Goal: Feedback & Contribution: Submit feedback/report problem

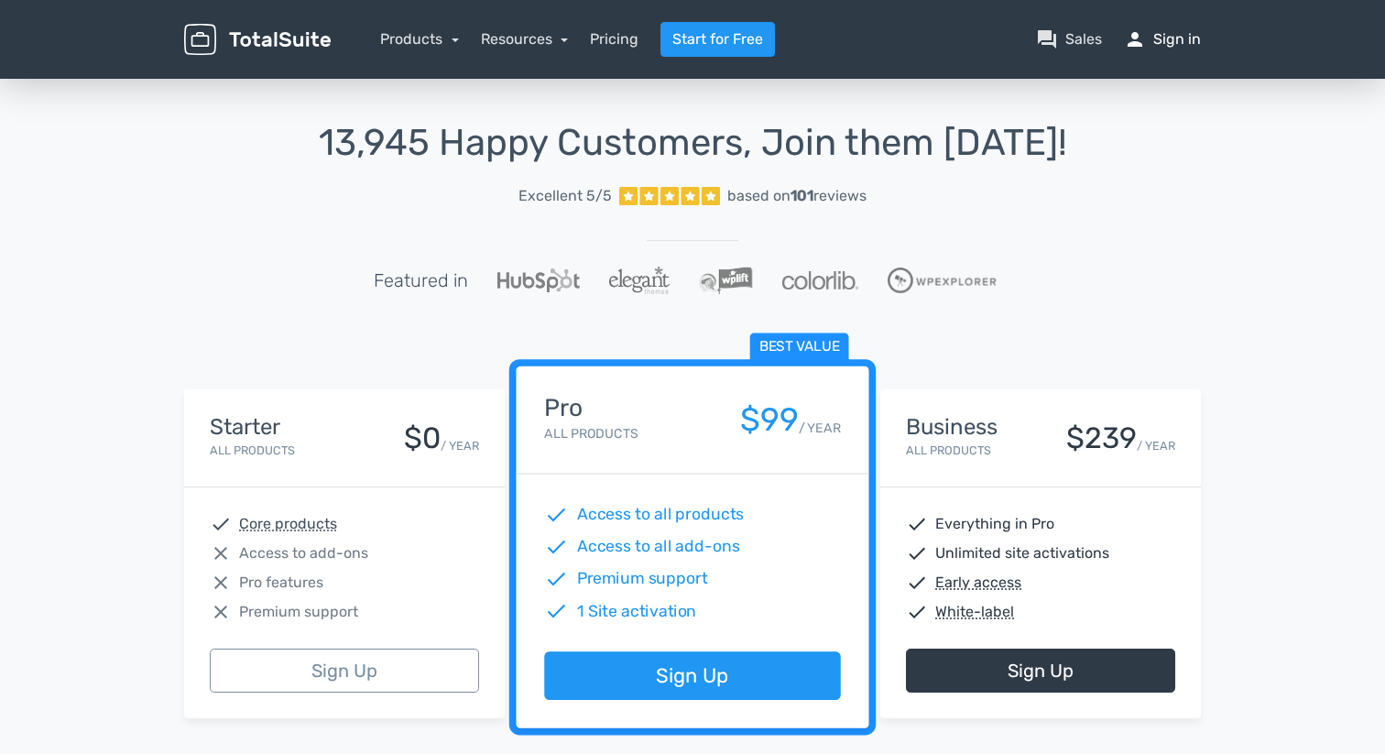
click at [1160, 35] on link "person Sign in" at bounding box center [1162, 39] width 77 height 22
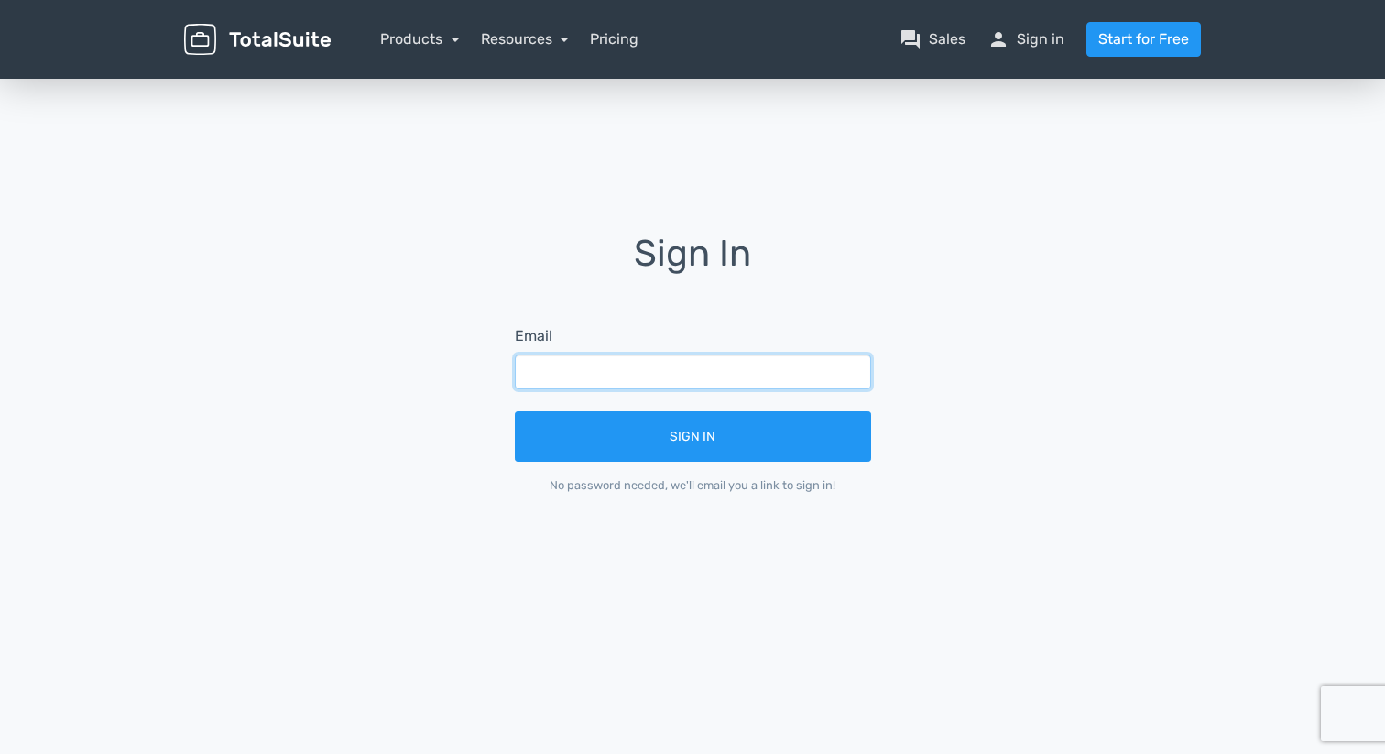
click at [636, 370] on input "text" at bounding box center [693, 371] width 356 height 35
click at [689, 332] on div "Email" at bounding box center [693, 357] width 356 height 64
click at [1047, 38] on link "person Sign in" at bounding box center [1025, 39] width 77 height 22
click at [624, 370] on input "text" at bounding box center [693, 371] width 356 height 35
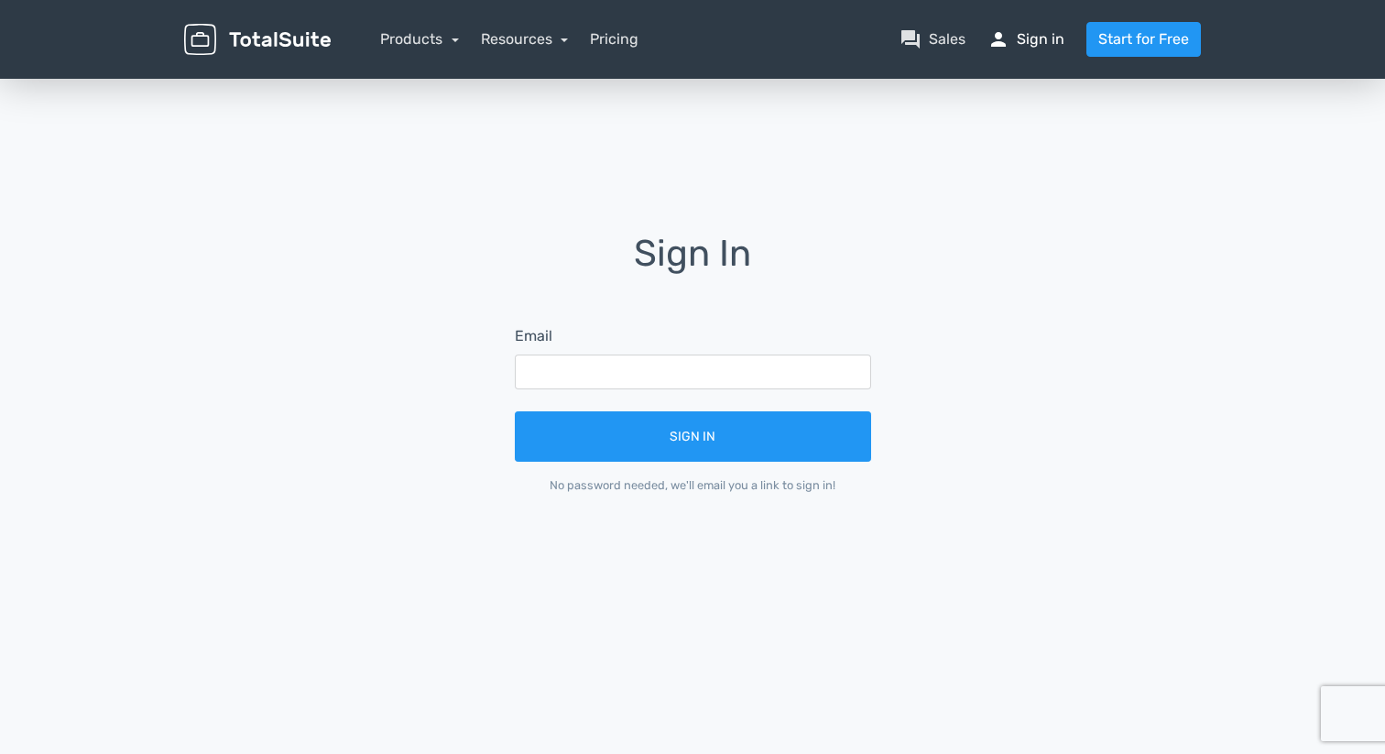
click at [1034, 40] on link "person Sign in" at bounding box center [1025, 39] width 77 height 22
click at [596, 392] on form "Email Sign In No password needed, we'll email you a link to sign in!" at bounding box center [693, 410] width 408 height 220
click at [607, 356] on input "text" at bounding box center [693, 371] width 356 height 35
paste input "mrkt@scuolamoscati.it"
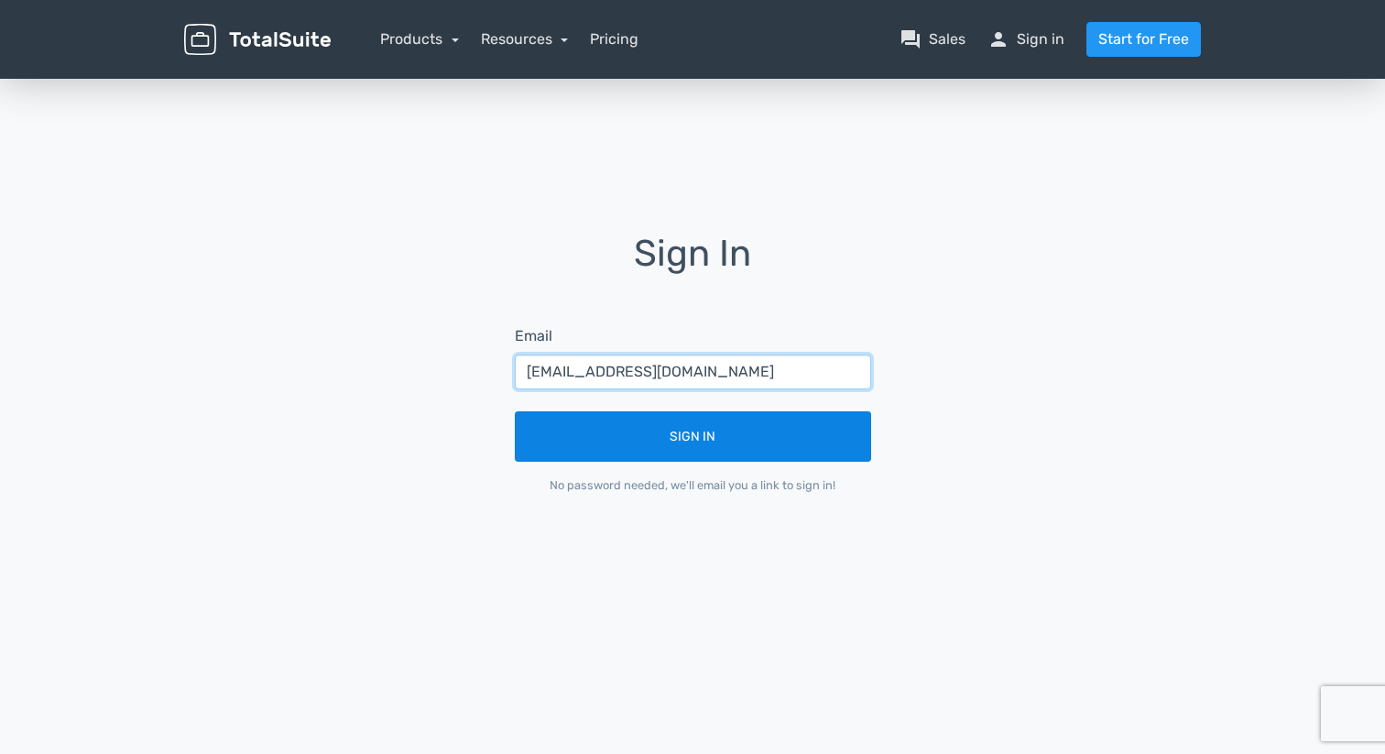
type input "mrkt@scuolamoscati.it"
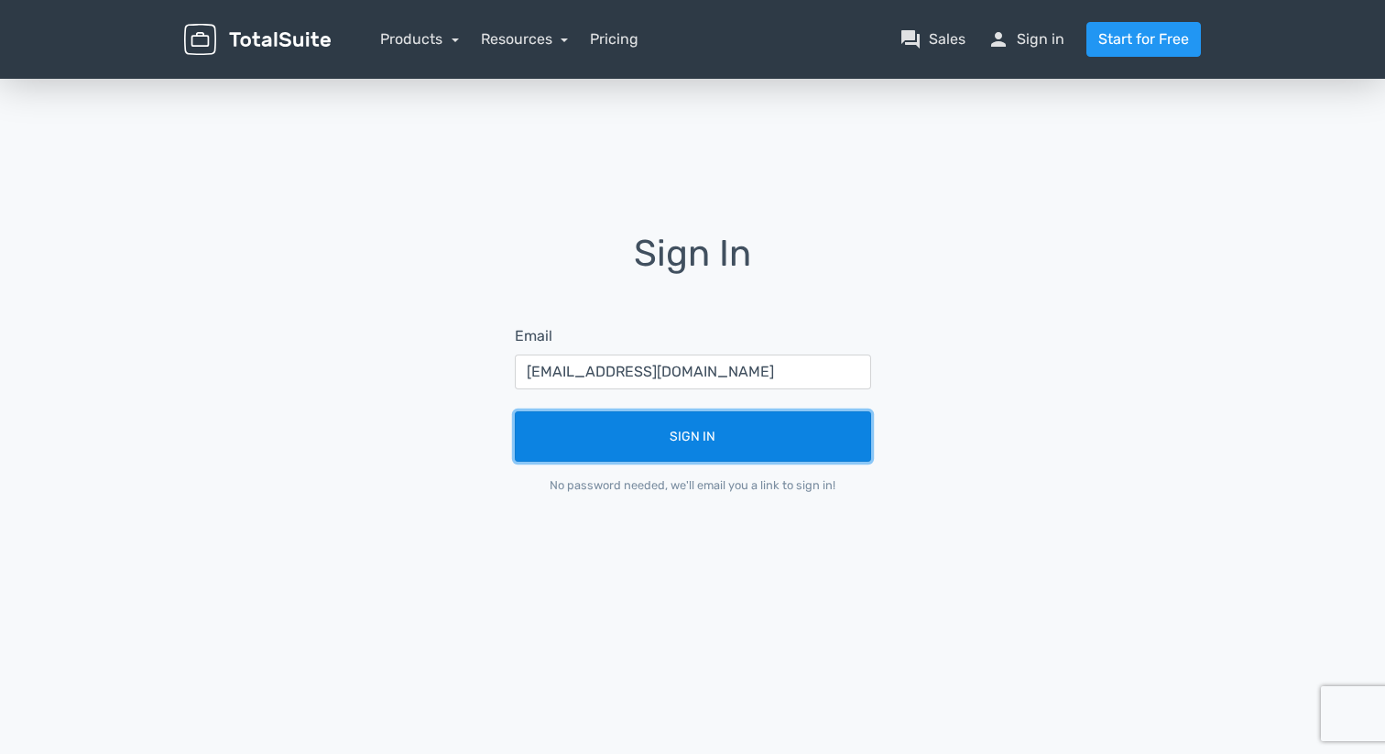
click at [616, 447] on button "Sign In" at bounding box center [693, 436] width 356 height 50
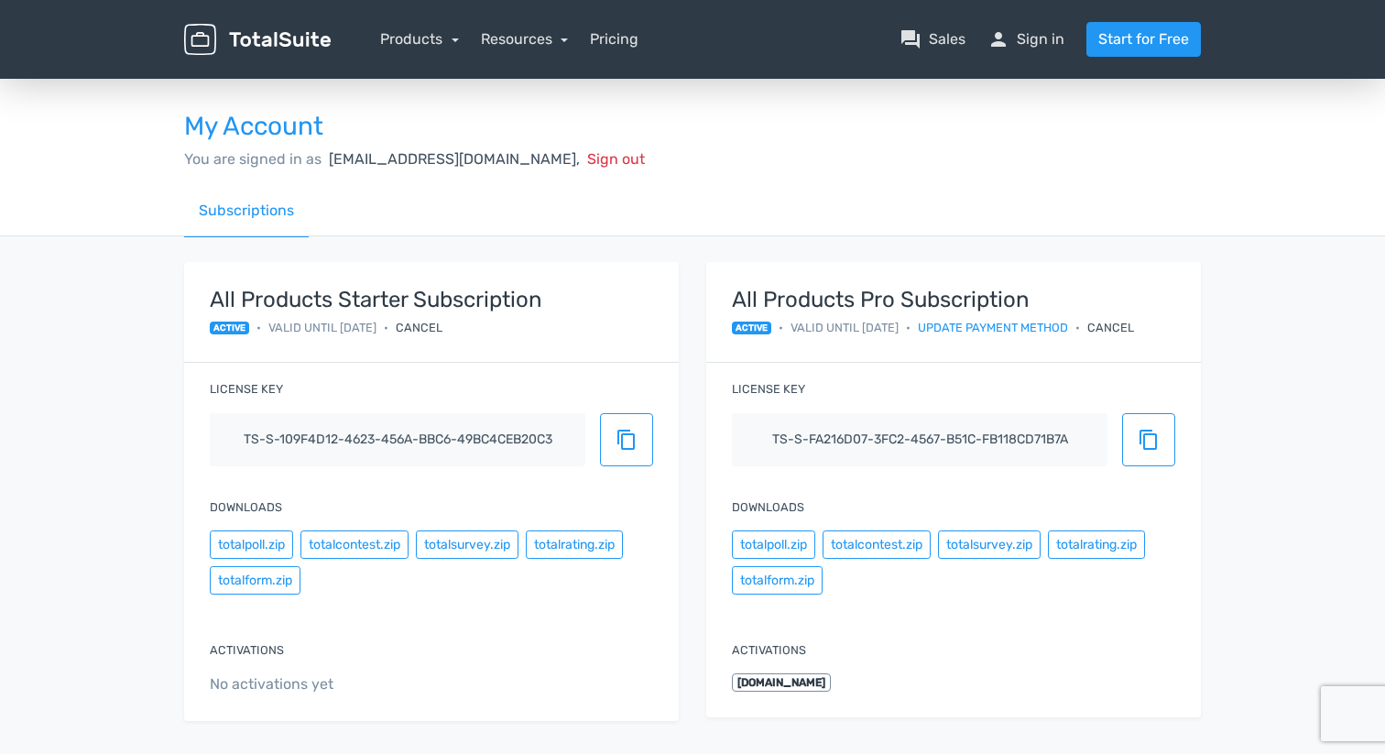
click at [859, 302] on strong "All Products Pro Subscription" at bounding box center [933, 300] width 402 height 24
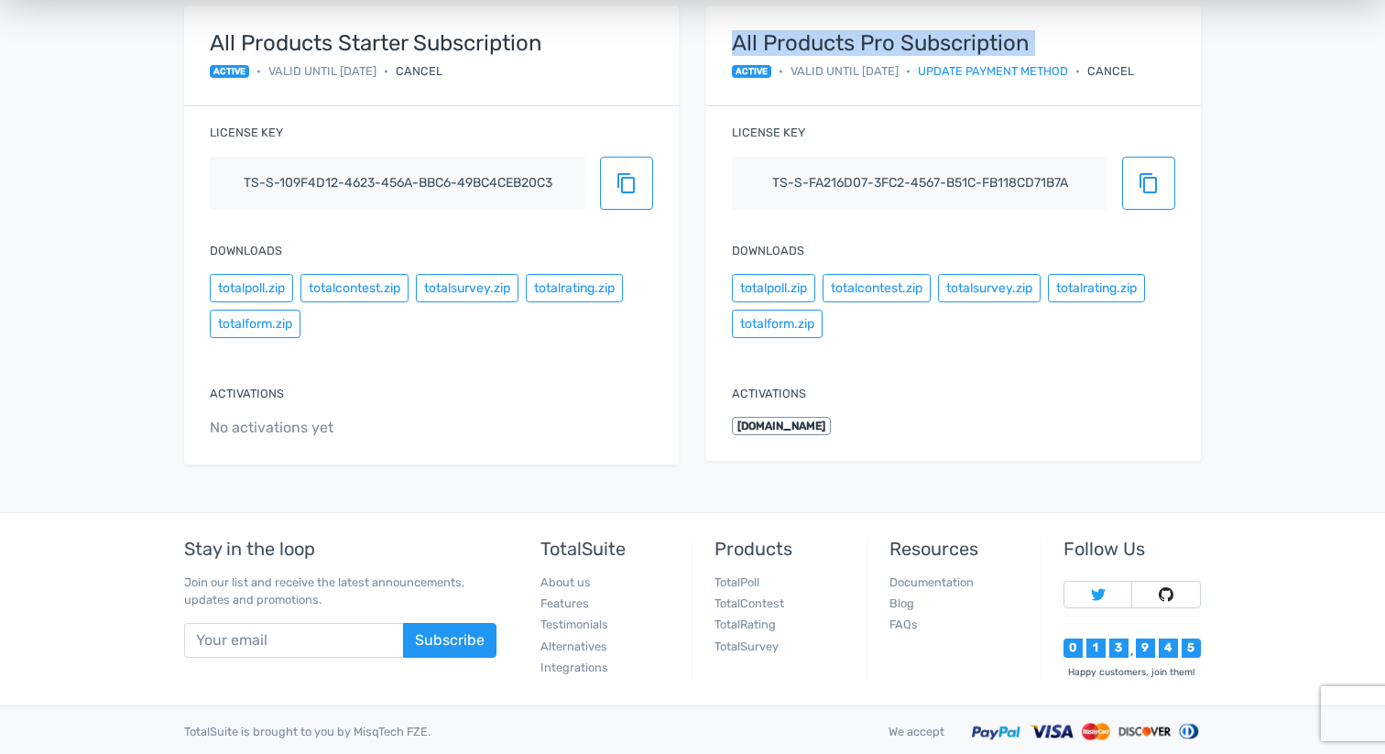
scroll to position [266, 0]
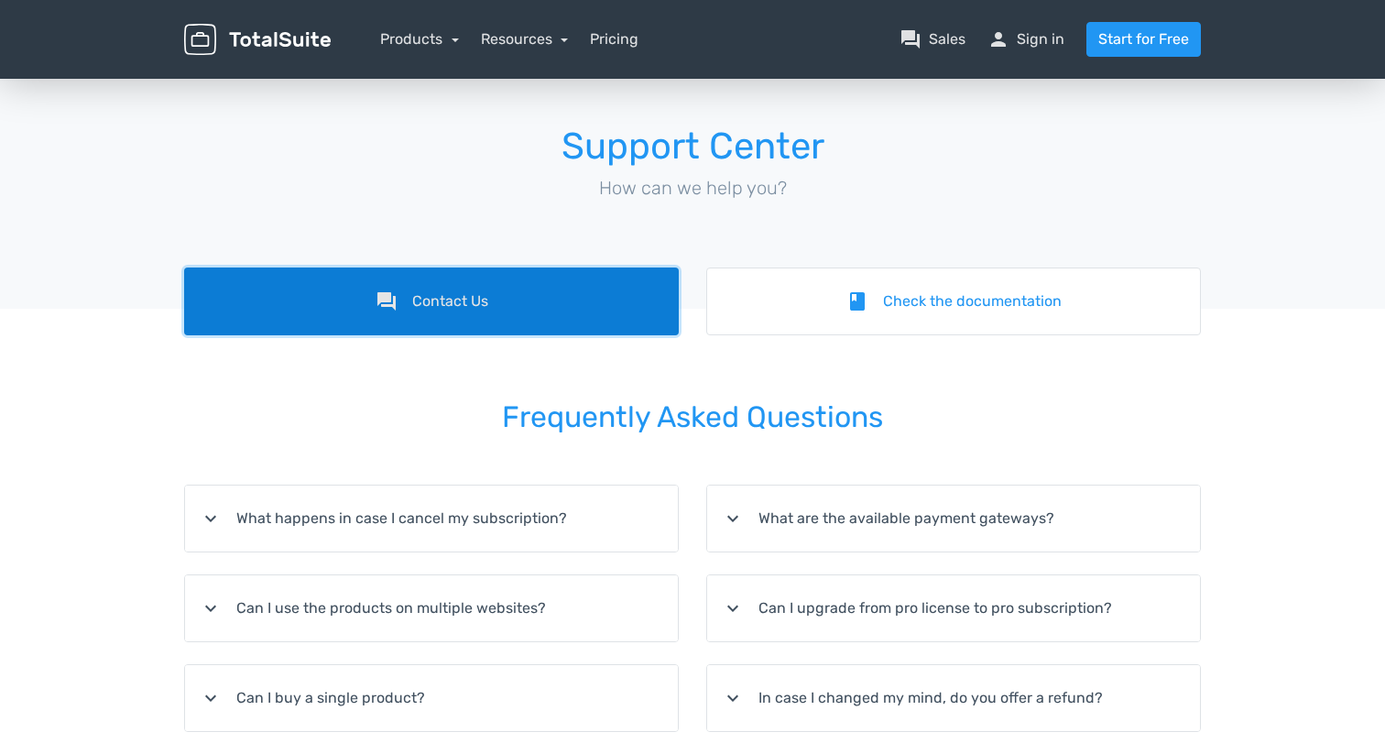
click at [539, 329] on link "forum Contact Us" at bounding box center [431, 301] width 495 height 68
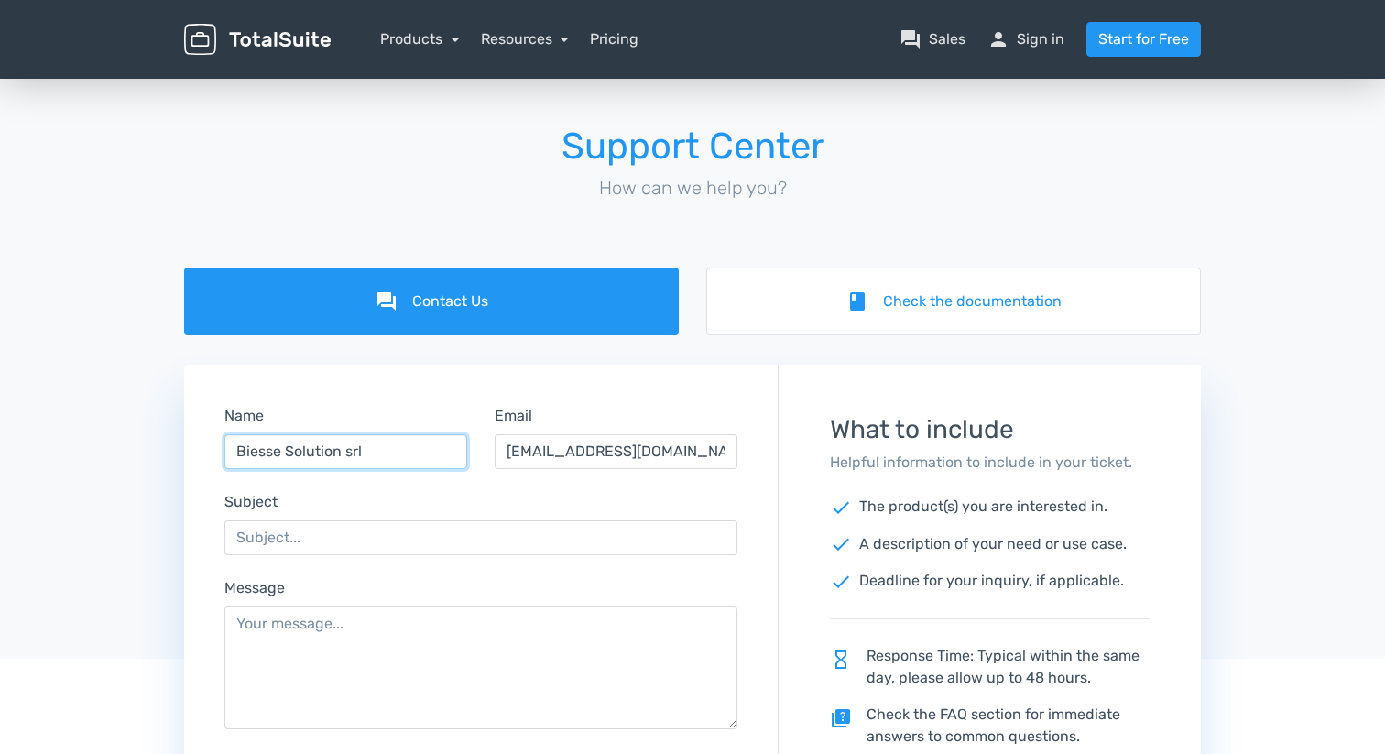
click at [345, 458] on input "Biesse Solution srl" at bounding box center [345, 451] width 243 height 35
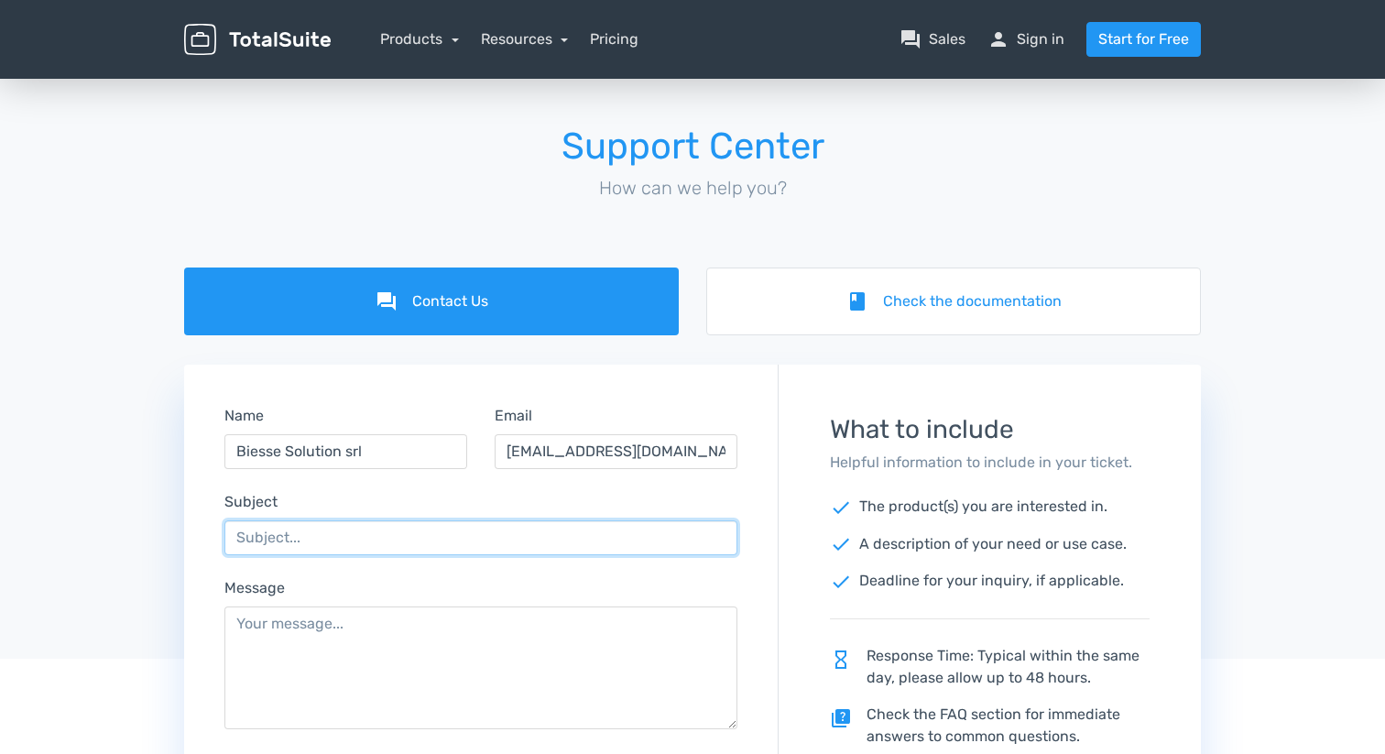
click at [232, 541] on input "Subject" at bounding box center [480, 537] width 513 height 35
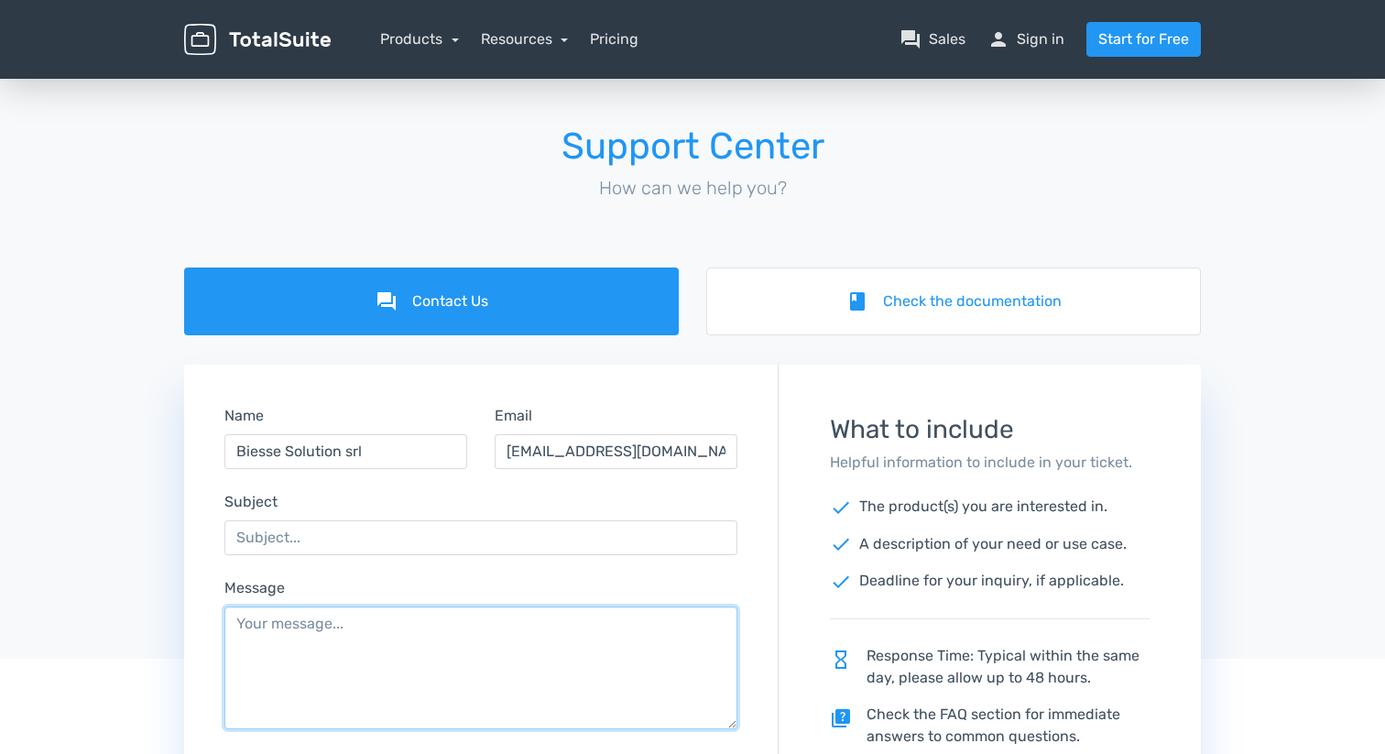
click at [311, 661] on textarea "Message" at bounding box center [480, 667] width 513 height 123
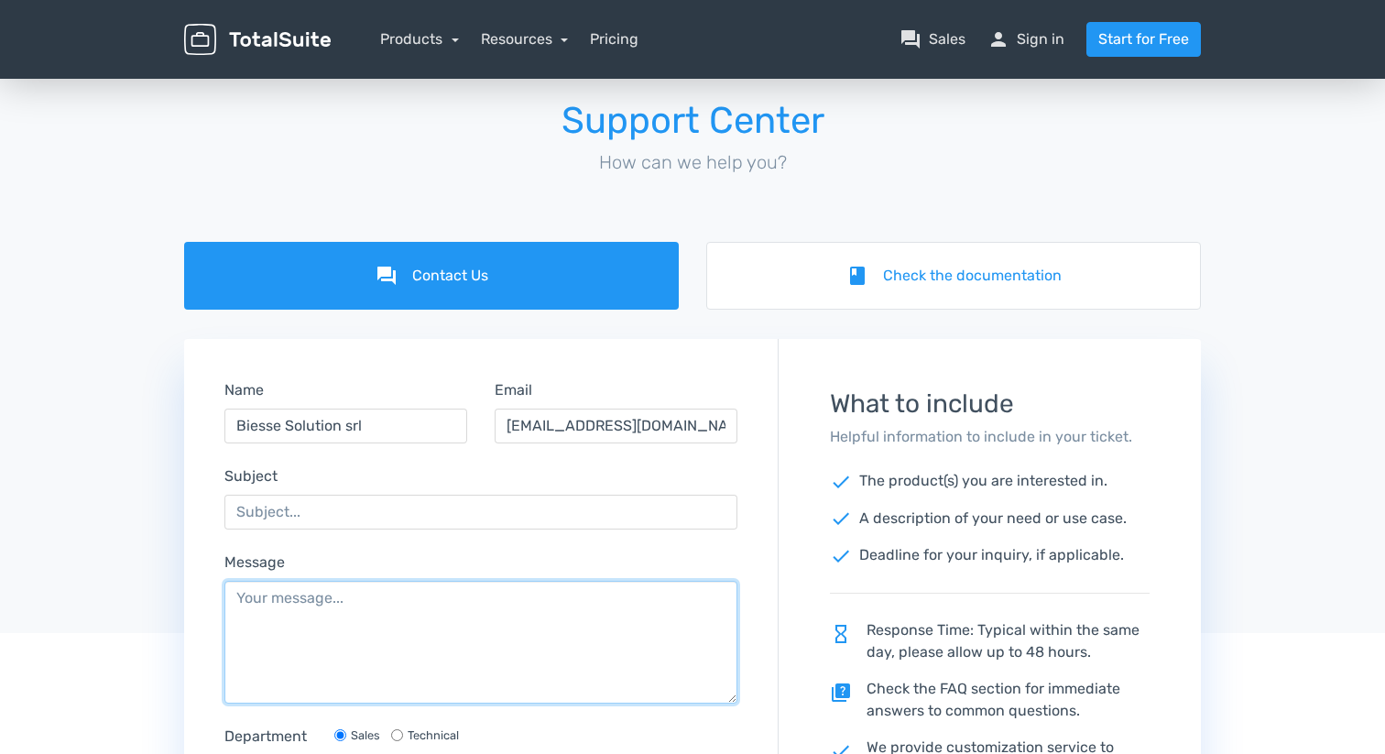
scroll to position [40, 0]
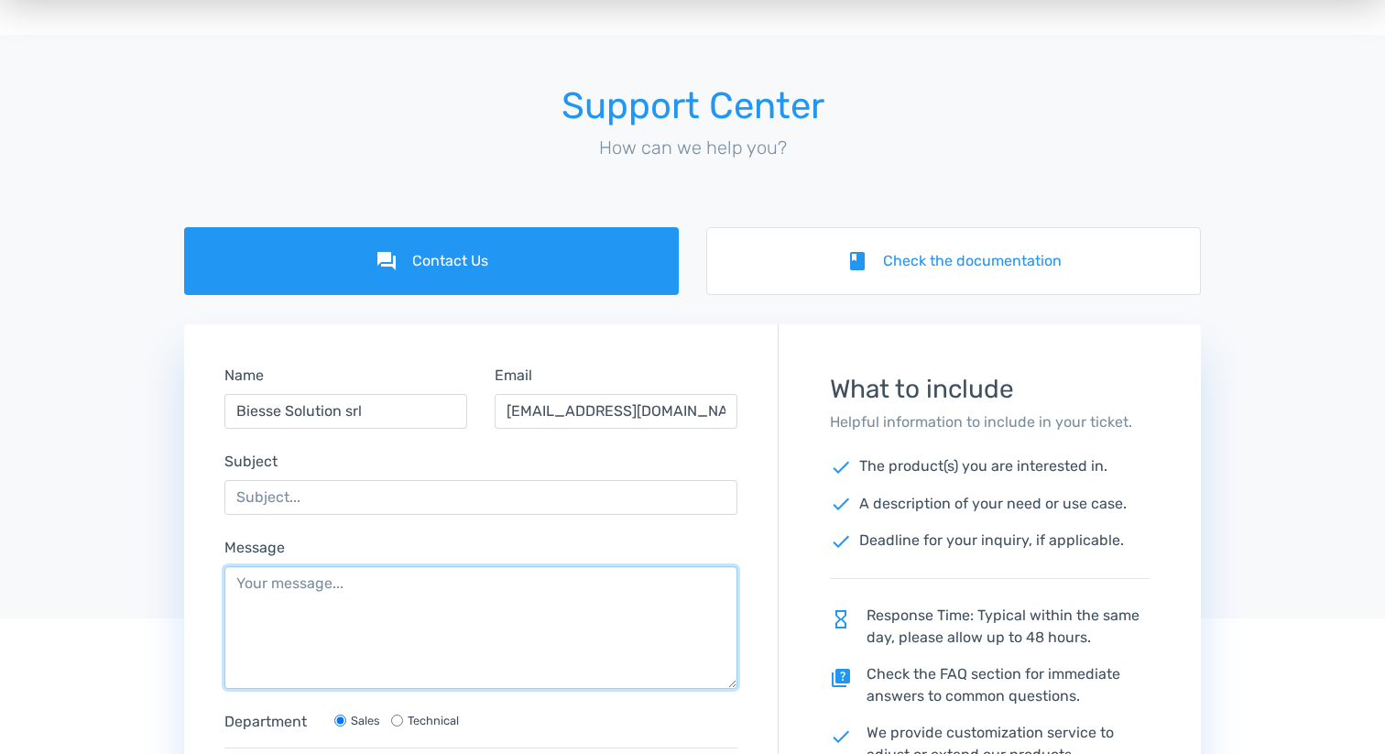
paste textarea "Hello, we are in the process of completing the notary's verification process fo…"
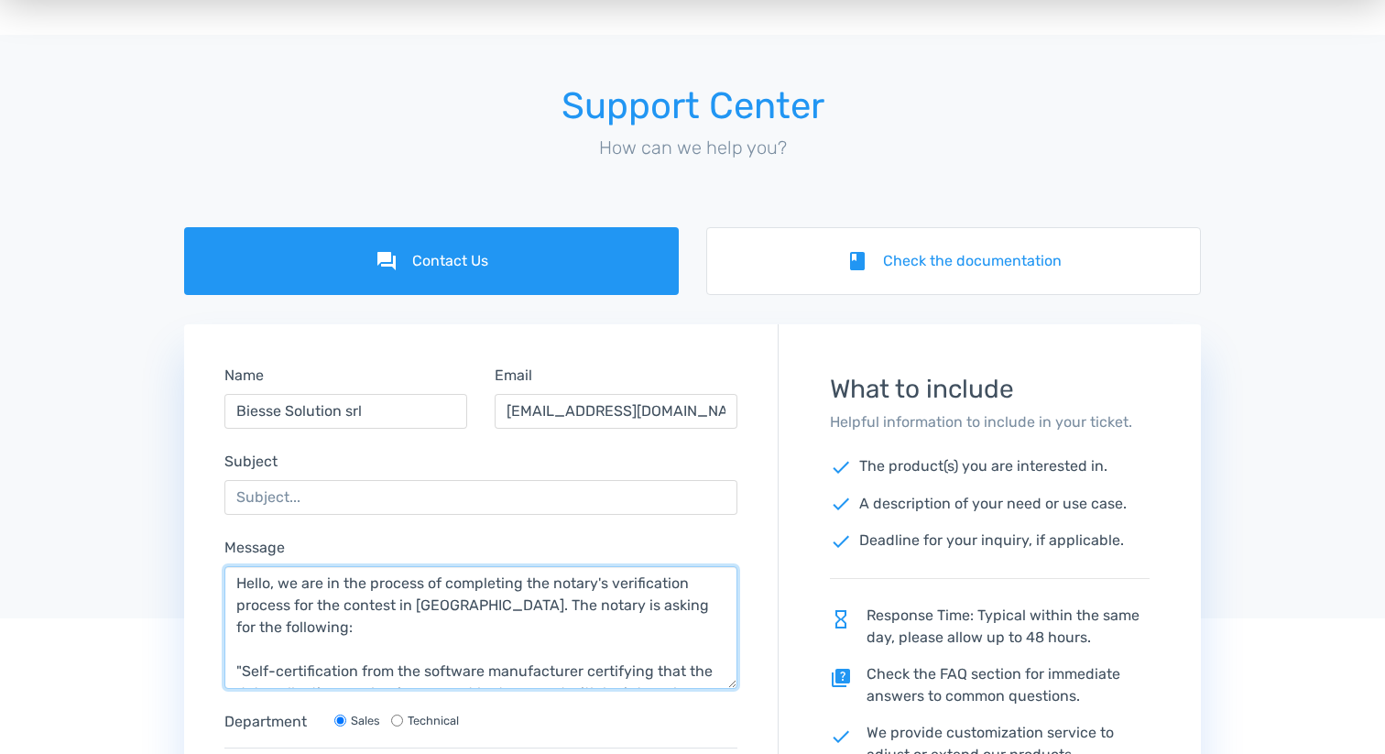
scroll to position [124, 0]
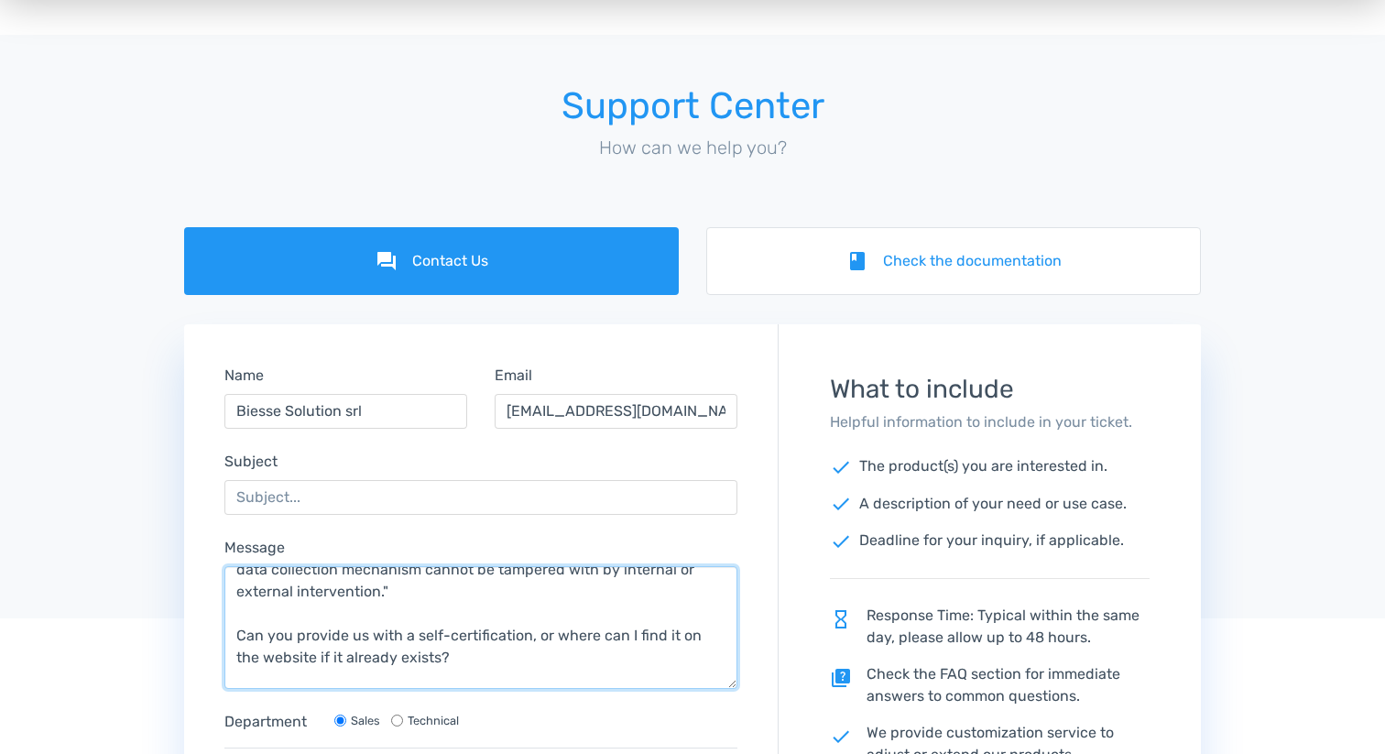
type textarea "Hello, we are in the process of completing the notary's verification process fo…"
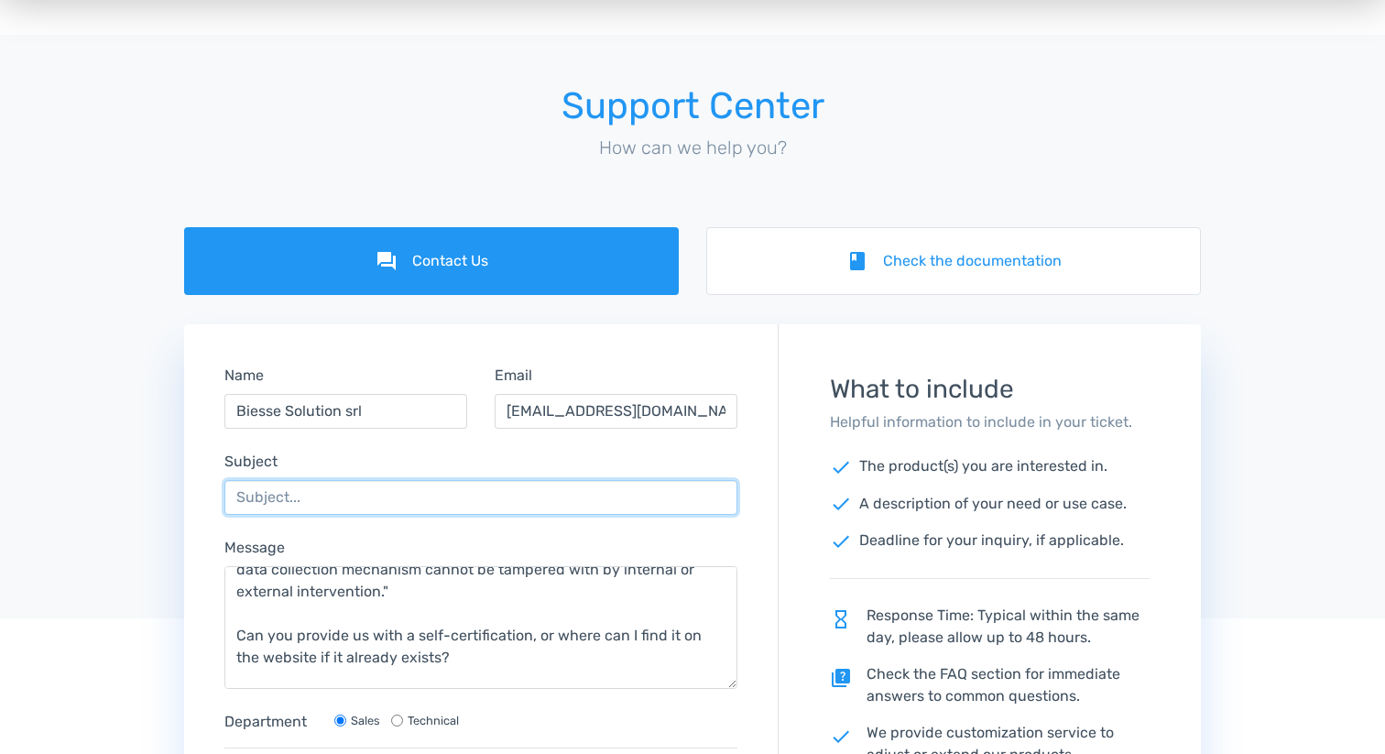
click at [314, 509] on input "Subject" at bounding box center [480, 497] width 513 height 35
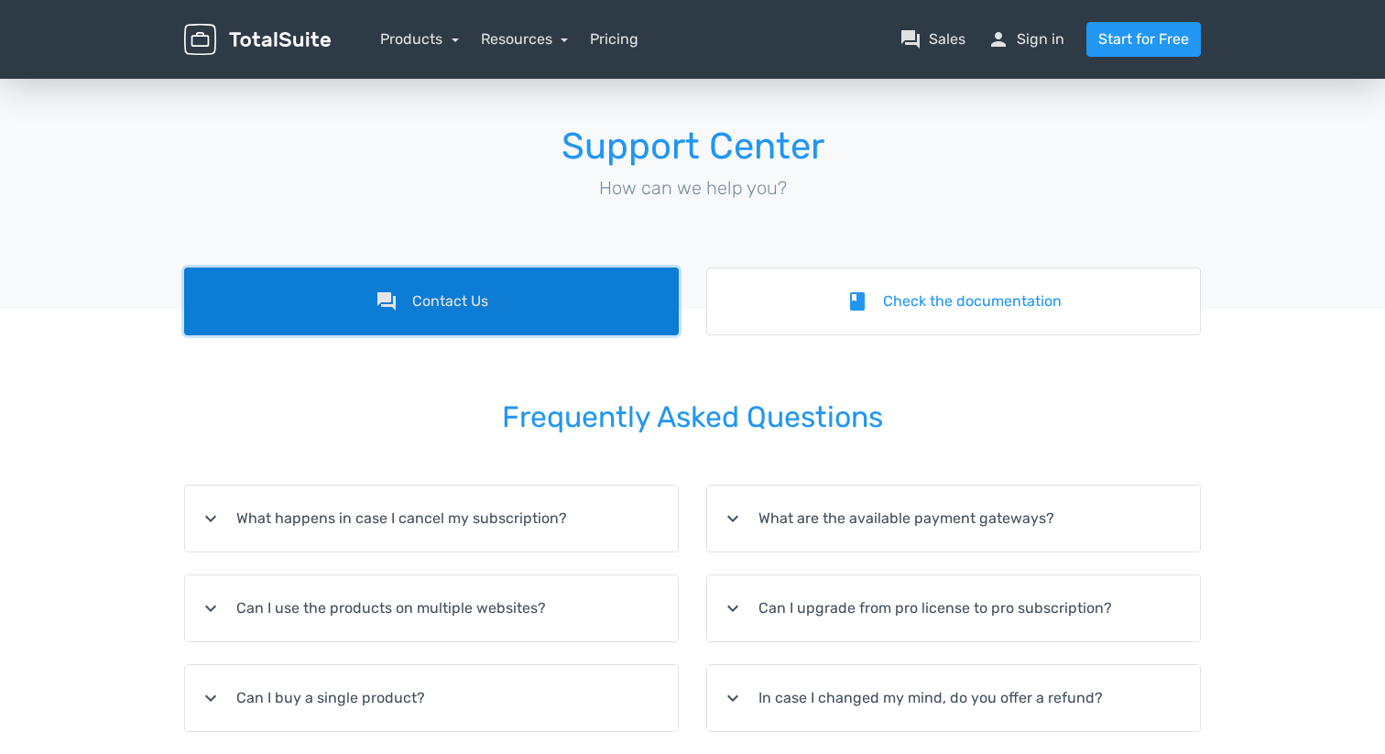
click at [472, 294] on link "forum Contact Us" at bounding box center [431, 301] width 495 height 68
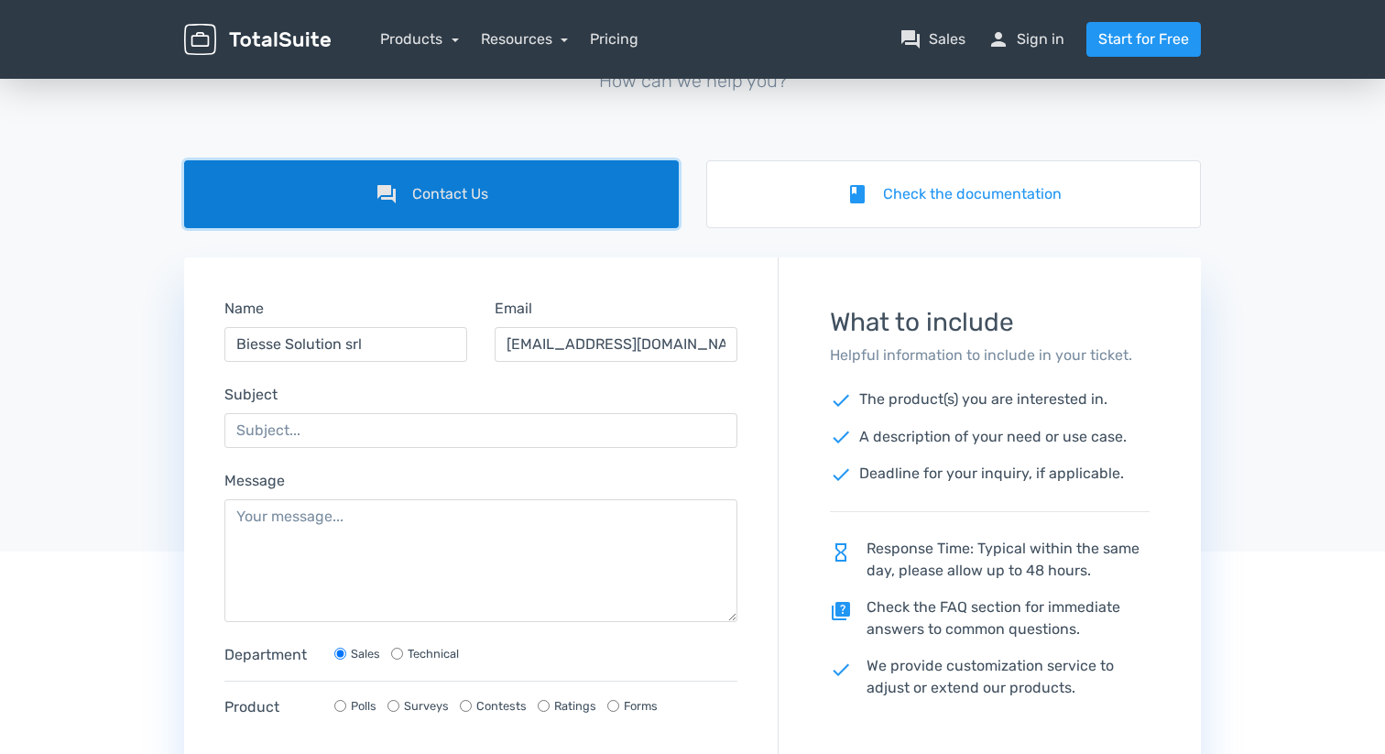
scroll to position [272, 0]
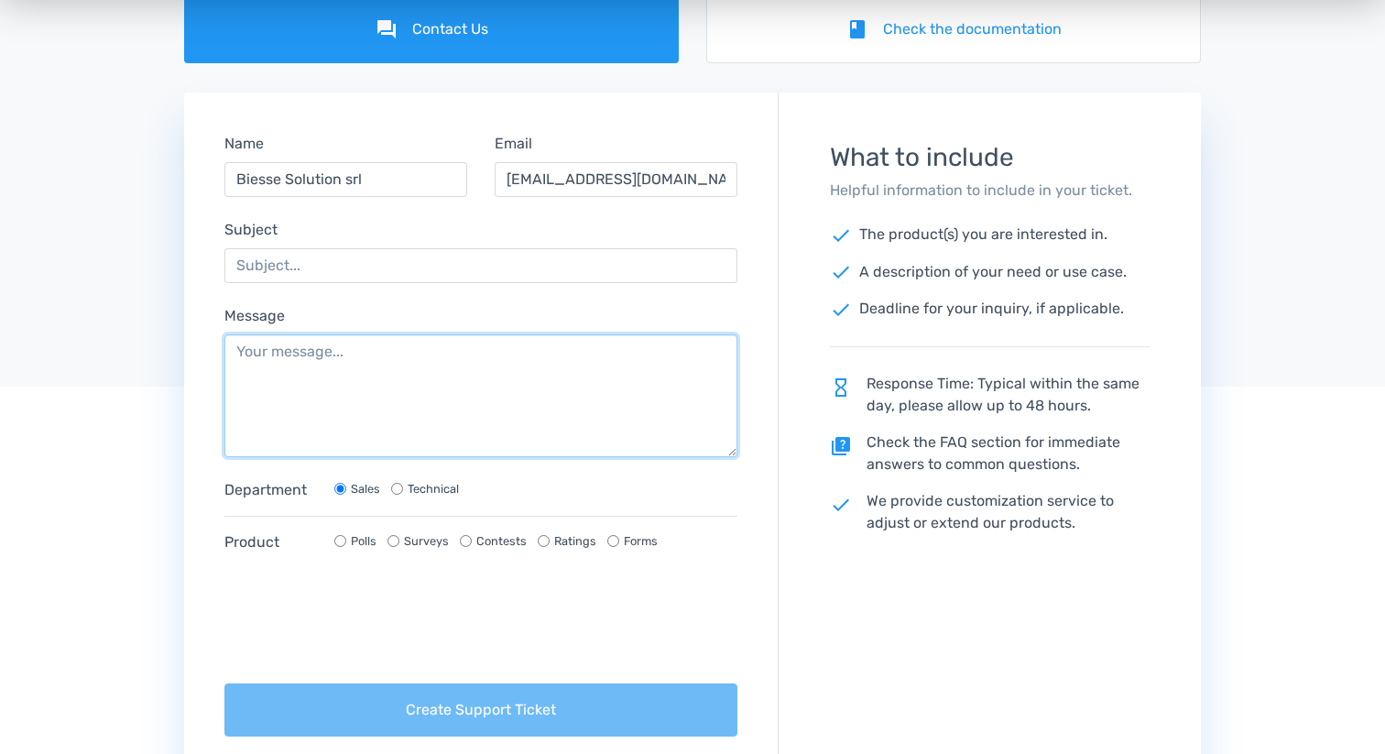
click at [421, 343] on textarea "Message" at bounding box center [480, 395] width 513 height 123
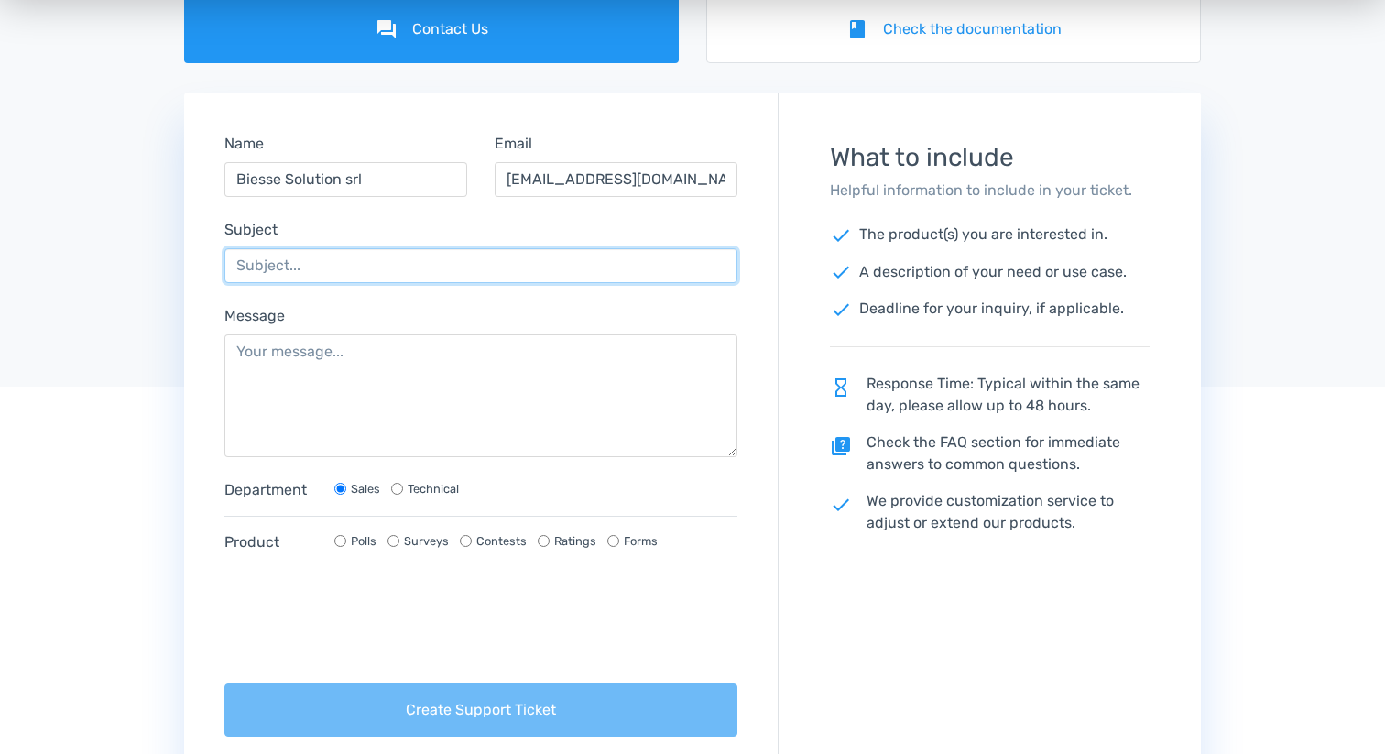
click at [396, 279] on input "Subject" at bounding box center [480, 265] width 513 height 35
paste input "Self-certification"
type input "Self-certification"
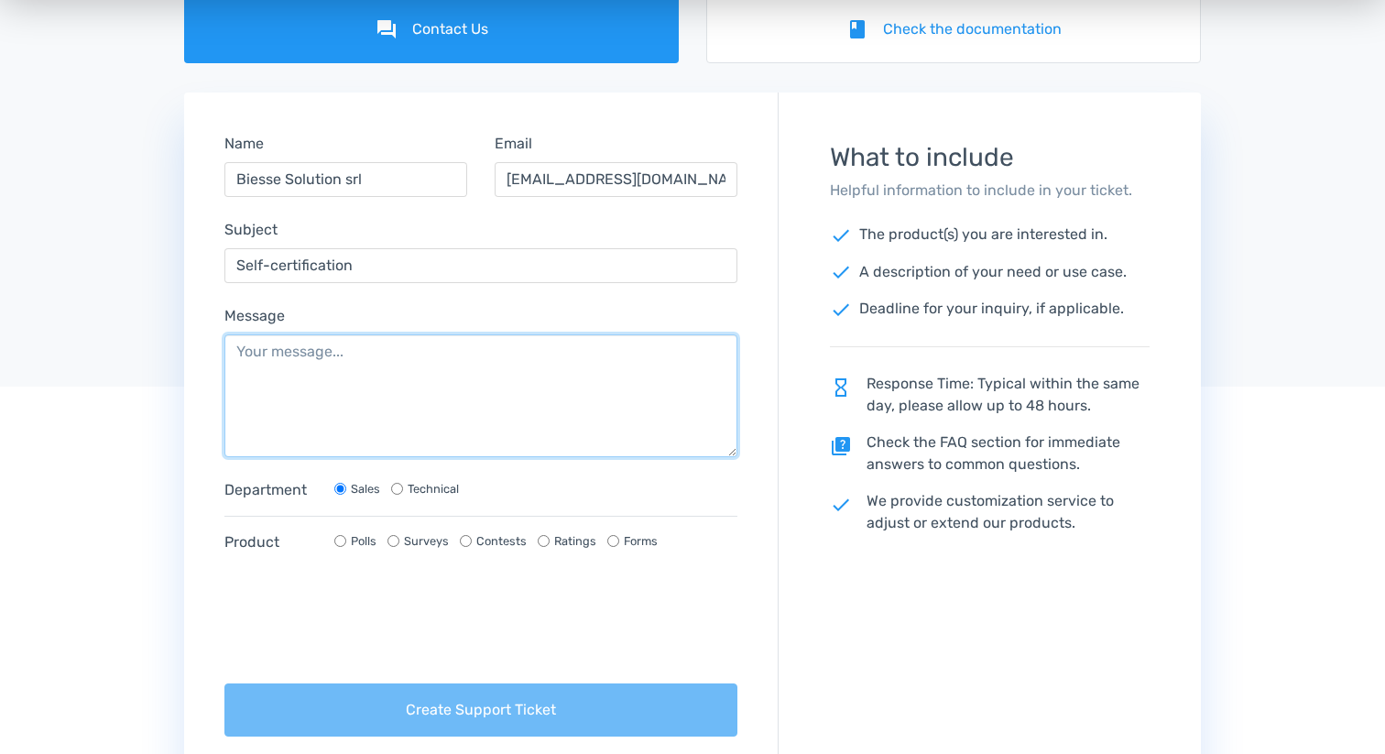
click at [292, 348] on textarea "Message" at bounding box center [480, 395] width 513 height 123
paste textarea "Hello, we are in the process of completing the notary's verification process fo…"
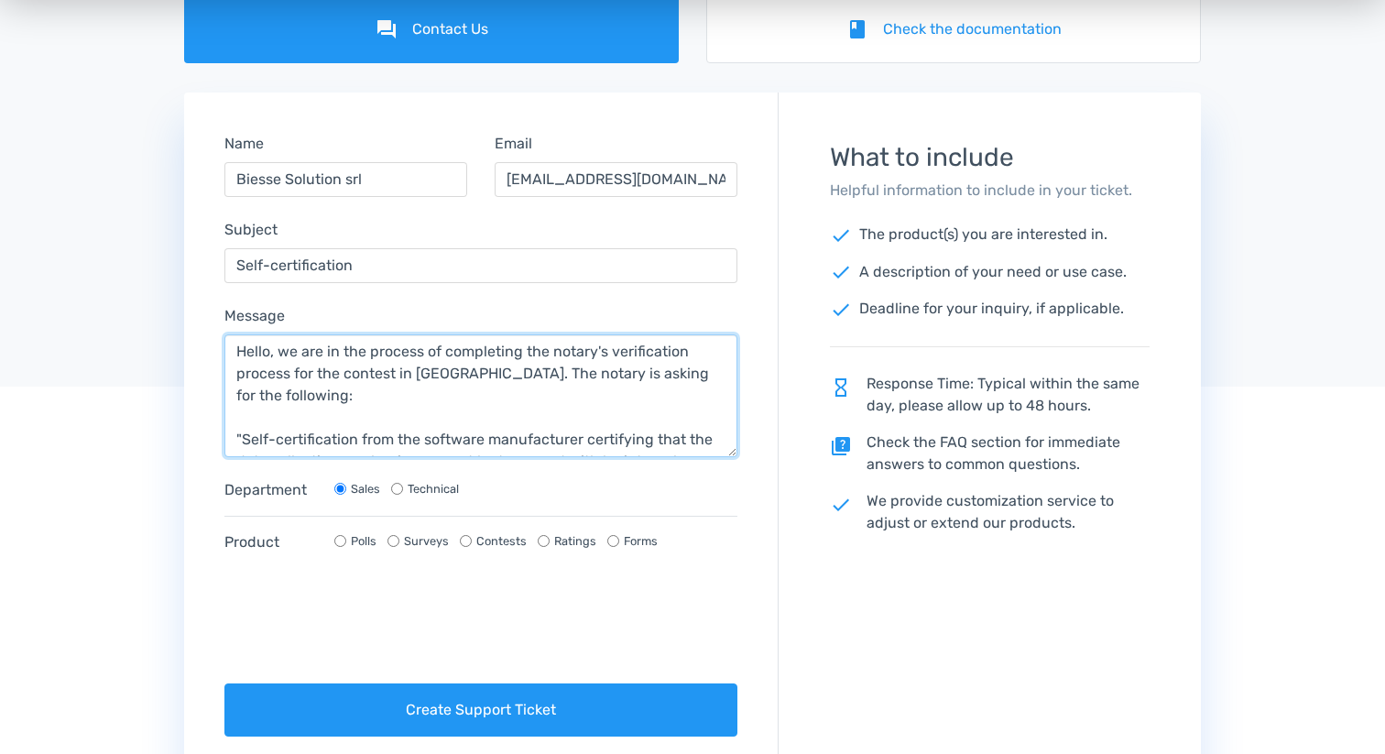
scroll to position [124, 0]
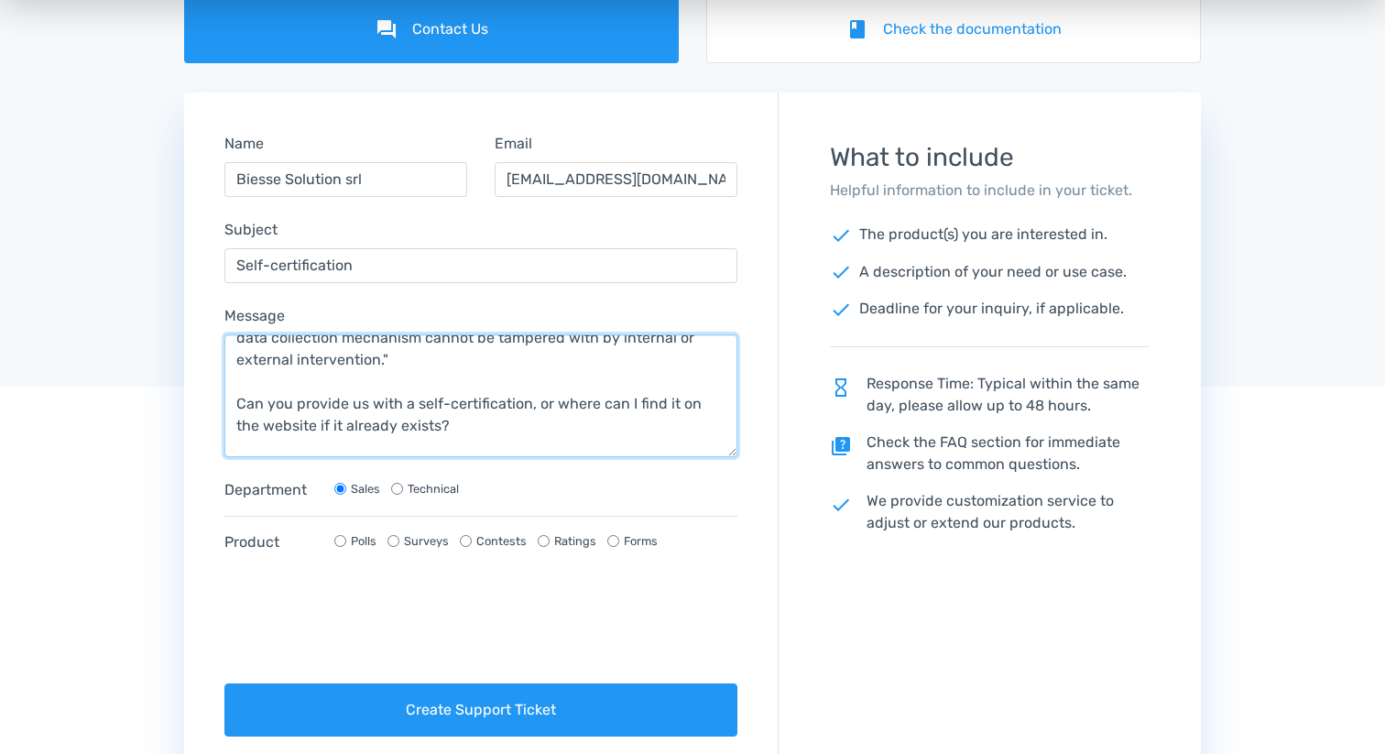
type textarea "Hello, we are in the process of completing the notary's verification process fo…"
click at [397, 486] on input "Technical" at bounding box center [397, 489] width 12 height 12
radio input "true"
radio input "false"
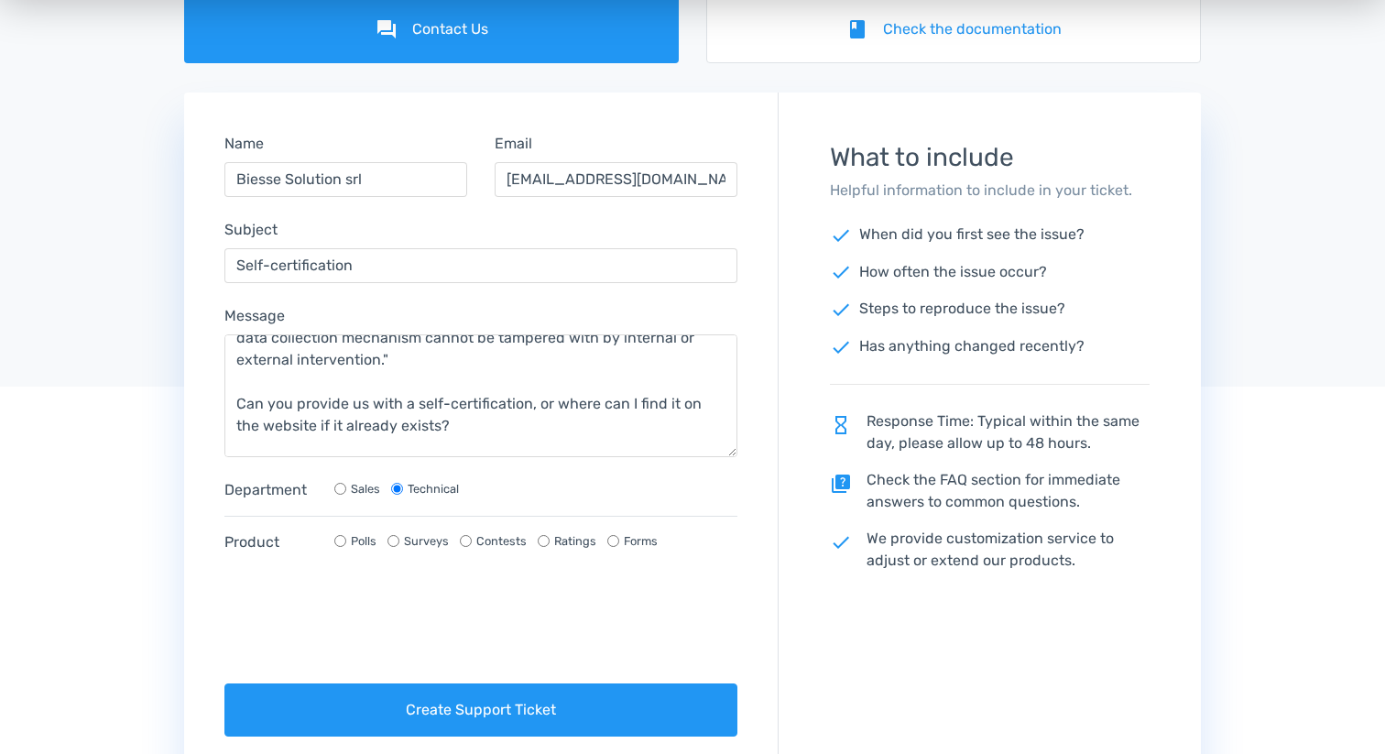
click at [492, 531] on div "Product Polls Surveys Contests Ratings Forms" at bounding box center [480, 535] width 513 height 38
click at [500, 539] on label "Contests" at bounding box center [501, 540] width 50 height 17
click at [472, 539] on input "Contests" at bounding box center [466, 541] width 12 height 12
radio input "true"
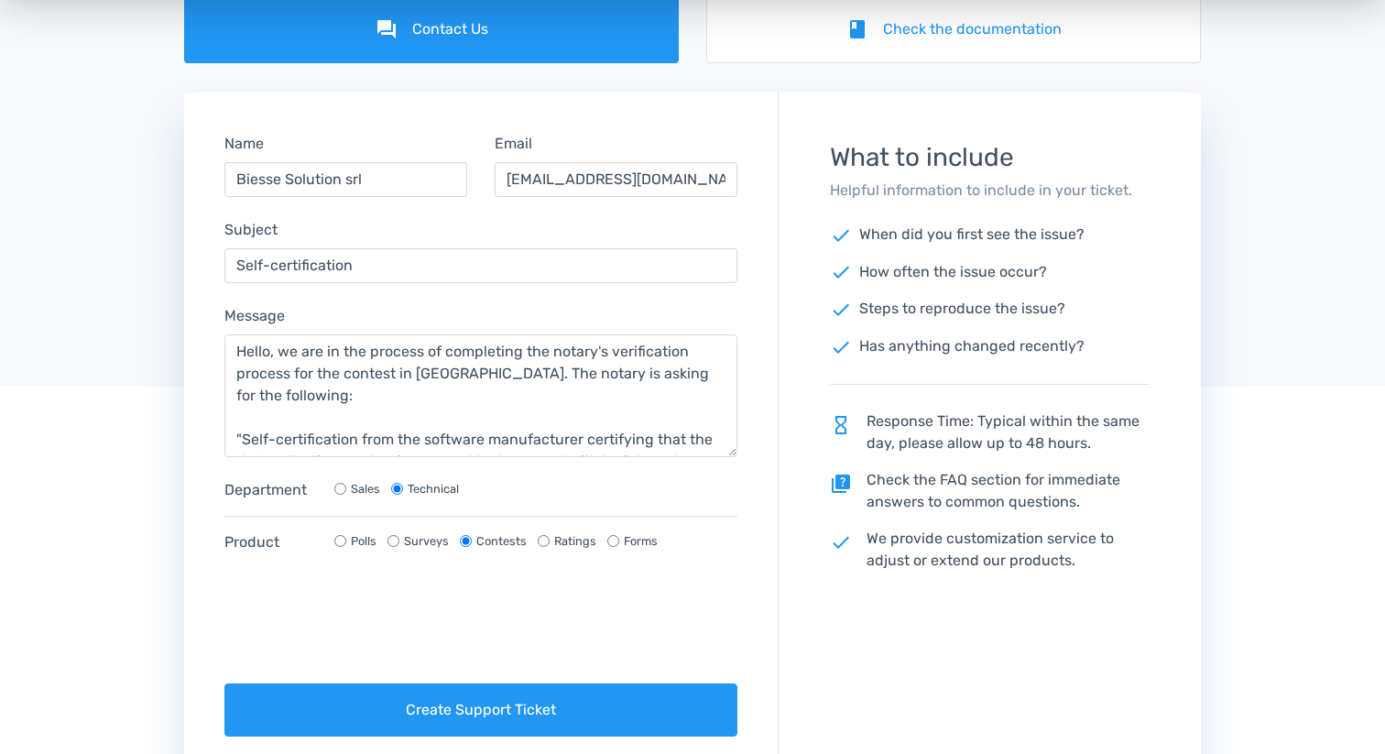
scroll to position [132, 0]
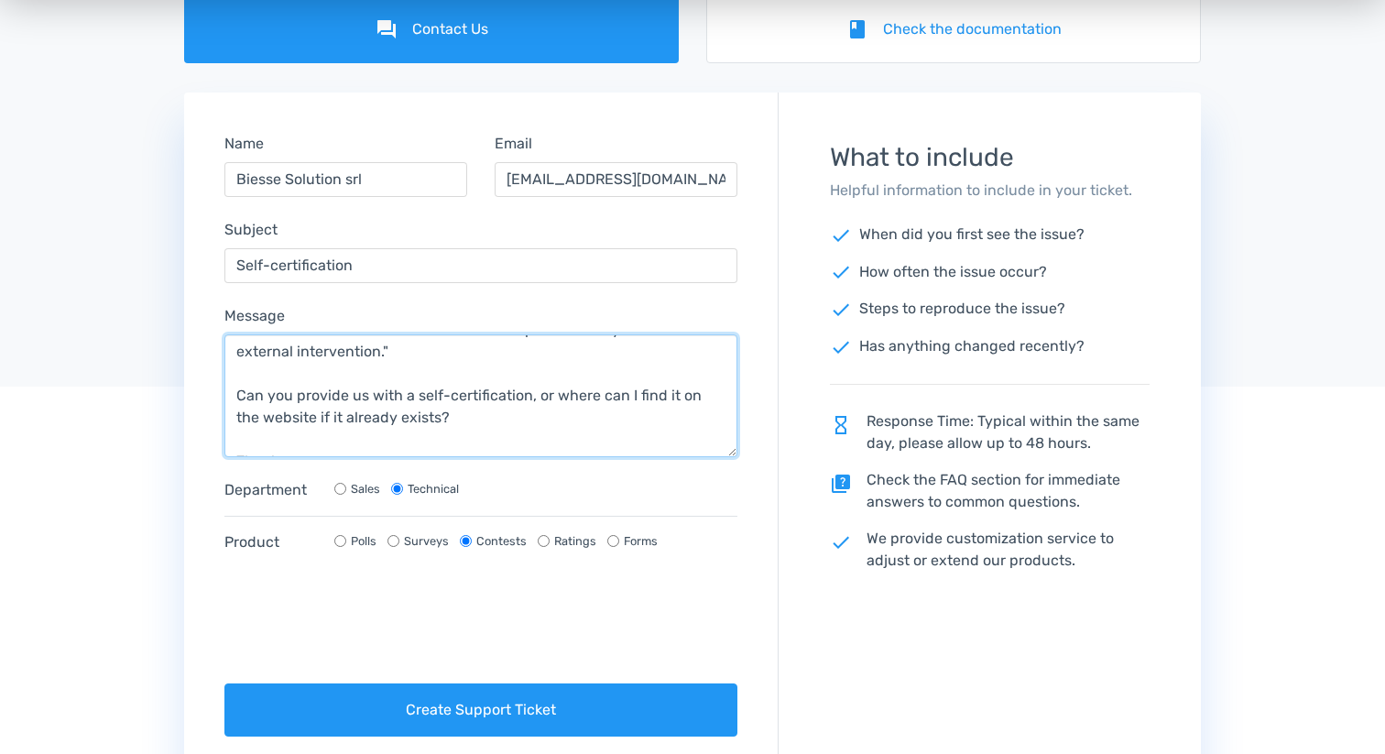
click at [343, 440] on textarea "Hello, we are in the process of completing the notary's verification process fo…" at bounding box center [480, 395] width 513 height 123
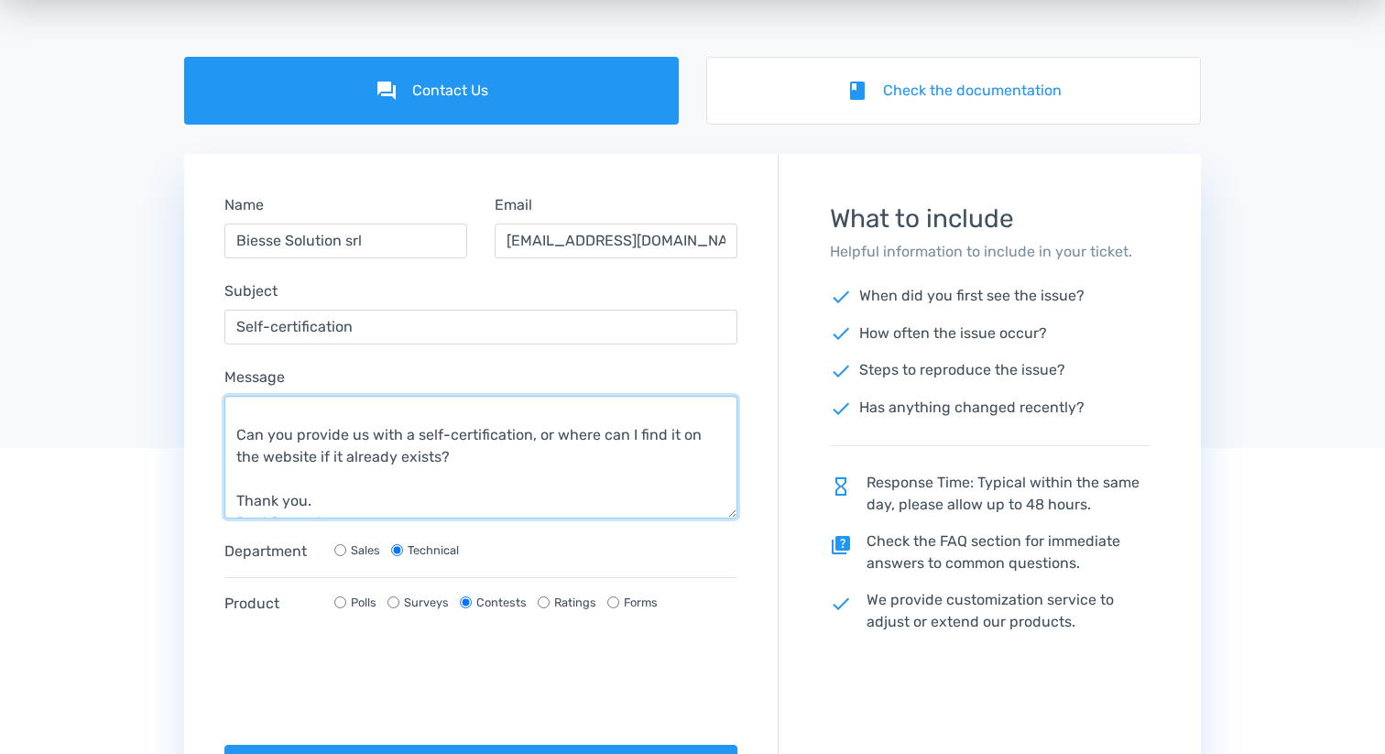
scroll to position [0, 0]
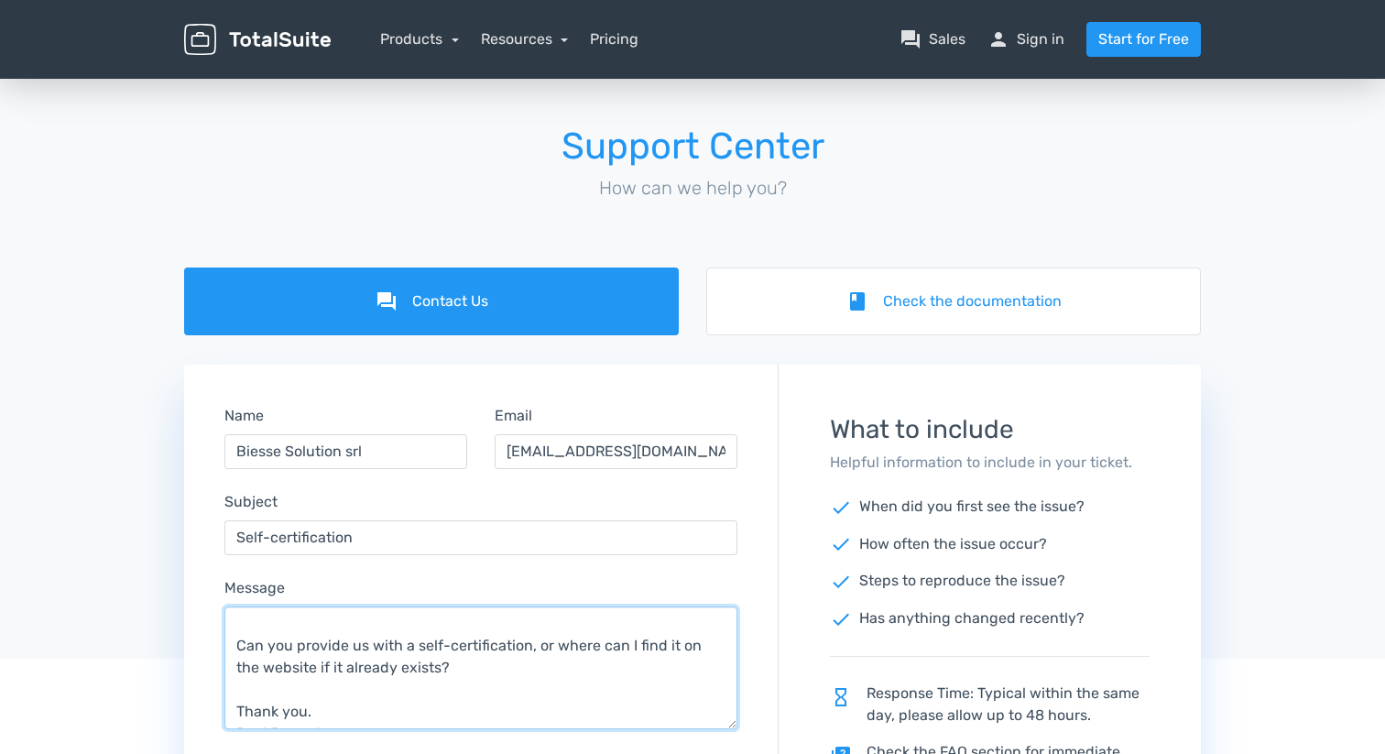
type textarea "Hello, we are in the process of completing the notary's verification process fo…"
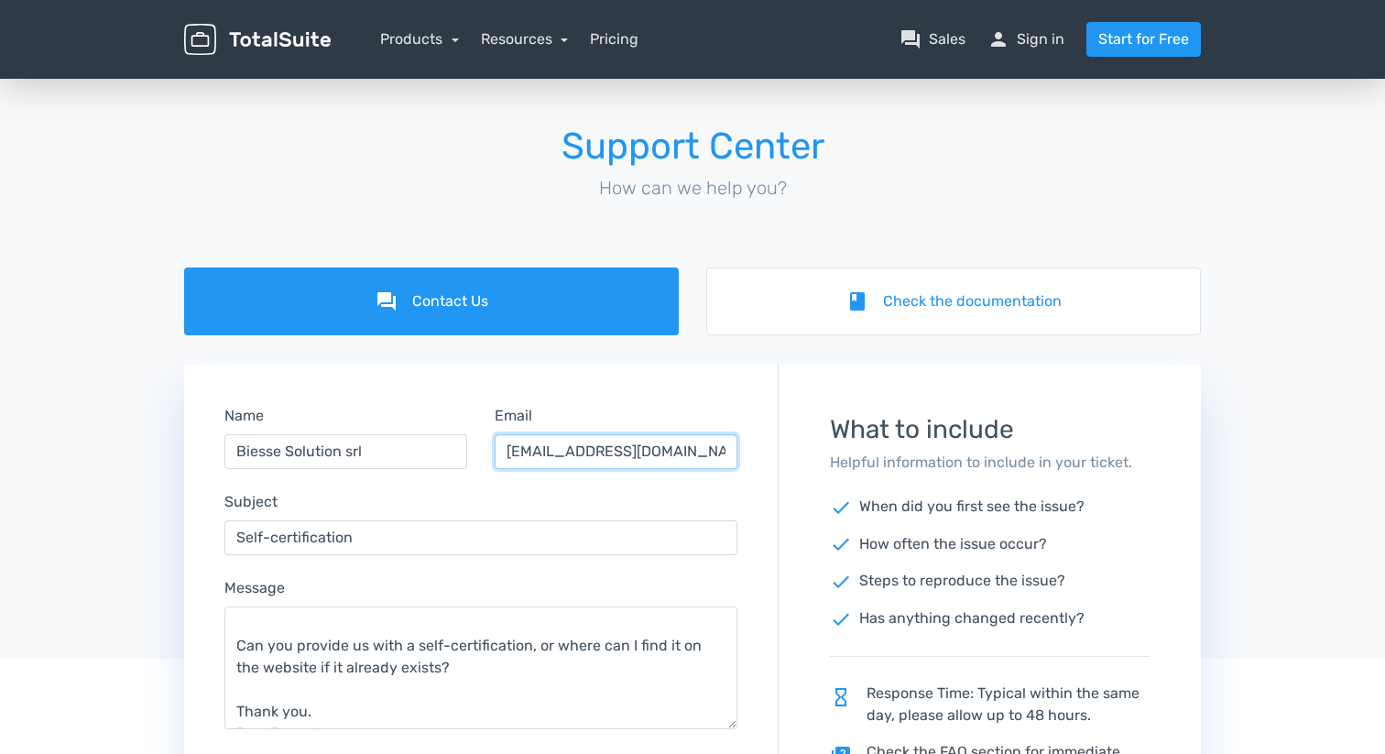
click at [678, 447] on input "[EMAIL_ADDRESS][DOMAIN_NAME]" at bounding box center [616, 451] width 243 height 35
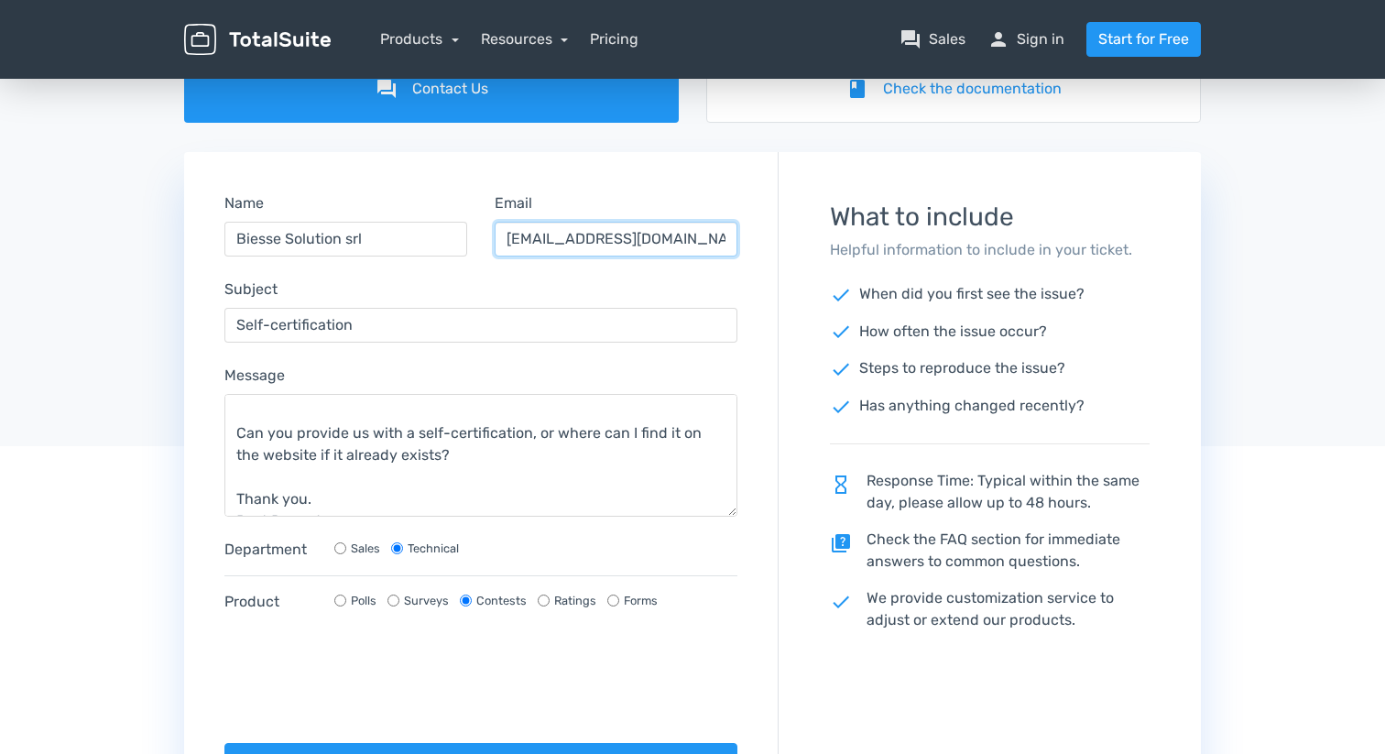
scroll to position [411, 0]
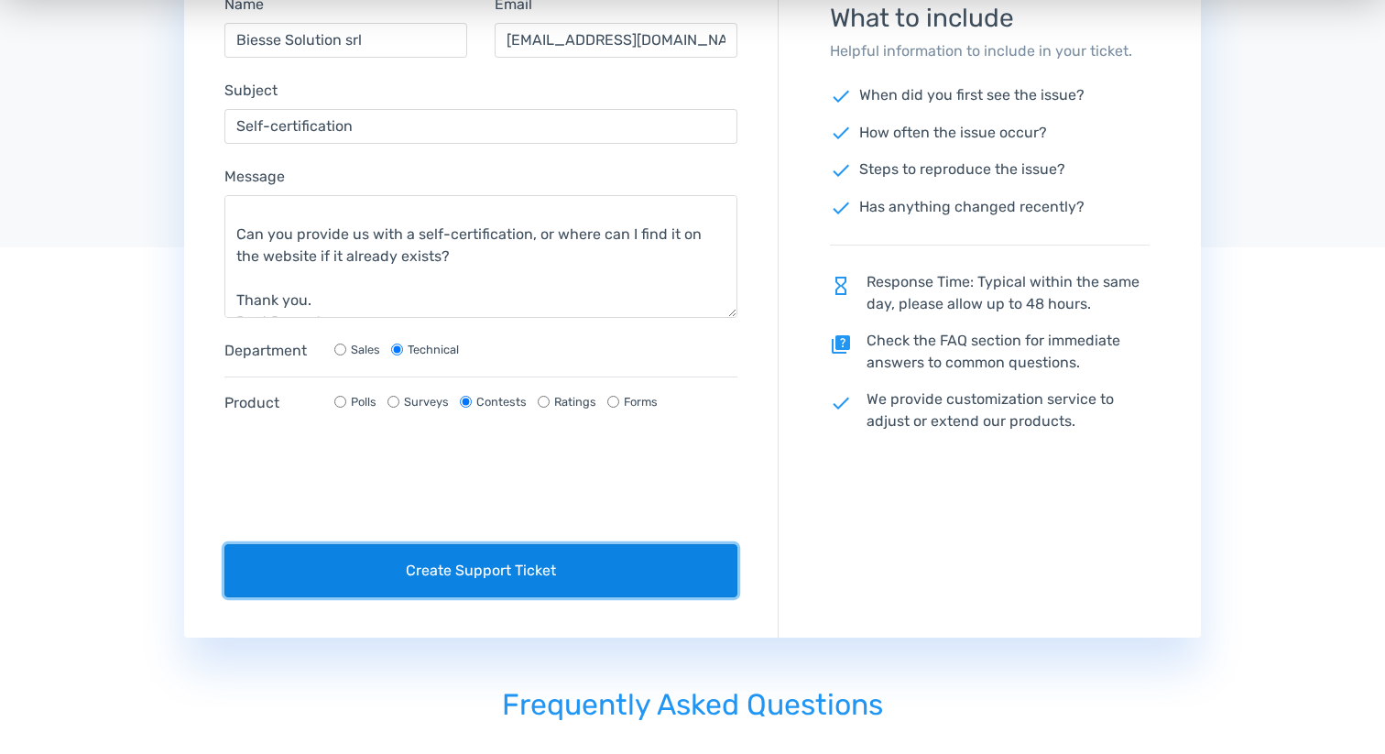
click at [550, 577] on button "Create Support Ticket" at bounding box center [480, 570] width 513 height 53
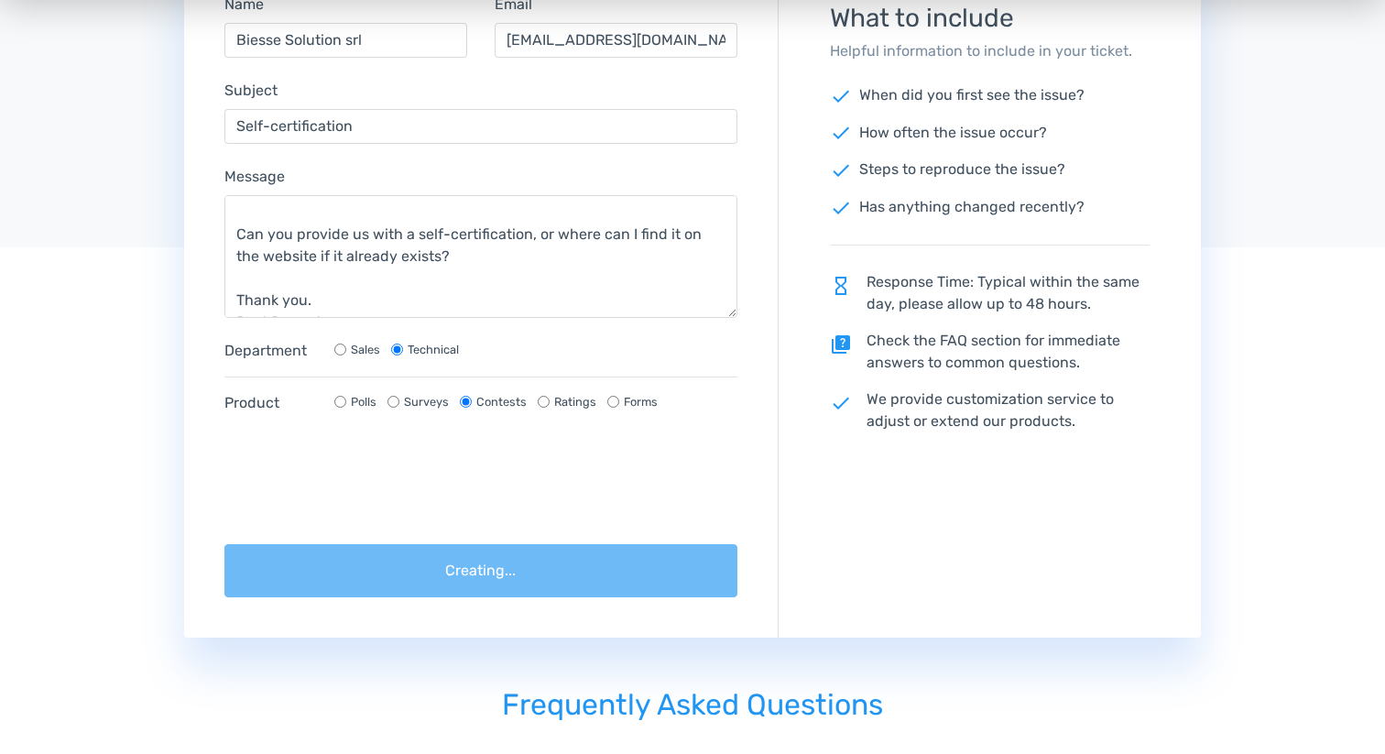
scroll to position [0, 0]
